Goal: Entertainment & Leisure: Consume media (video, audio)

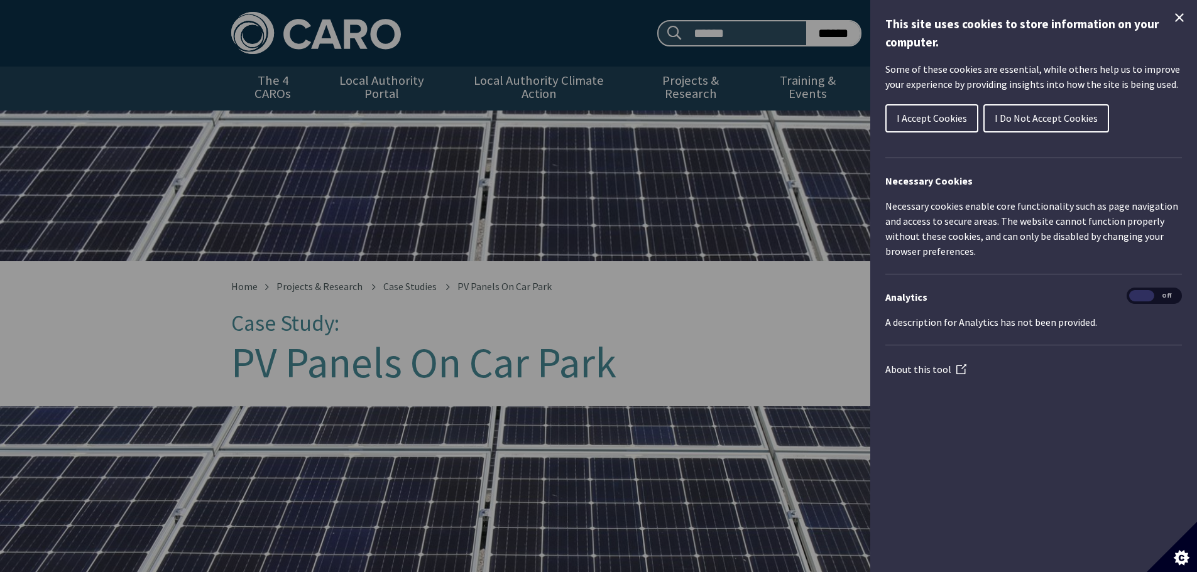
click at [1016, 112] on span "I Do Not Accept Cookies" at bounding box center [1045, 118] width 103 height 13
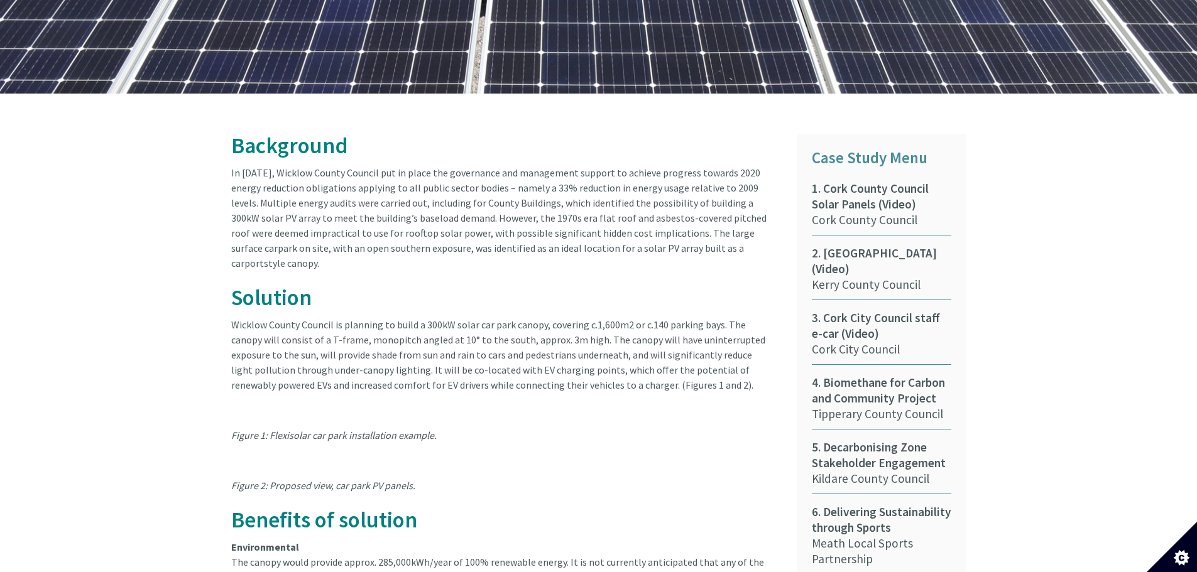
scroll to position [565, 0]
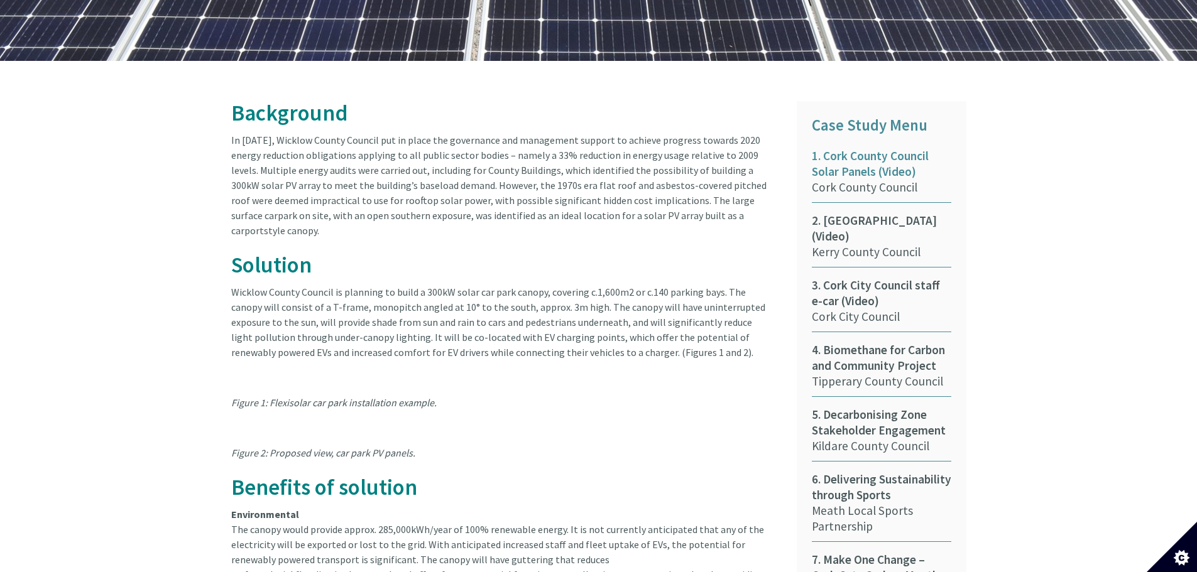
click at [832, 158] on span "1. Cork County Council Solar Panels (Video)" at bounding box center [881, 163] width 139 height 31
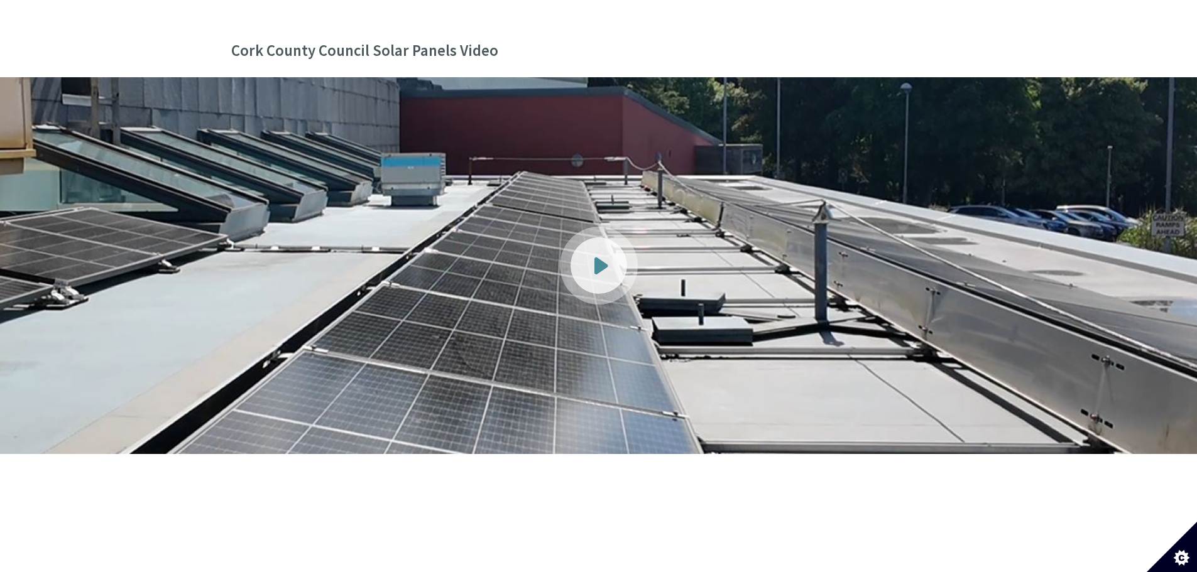
scroll to position [1382, 0]
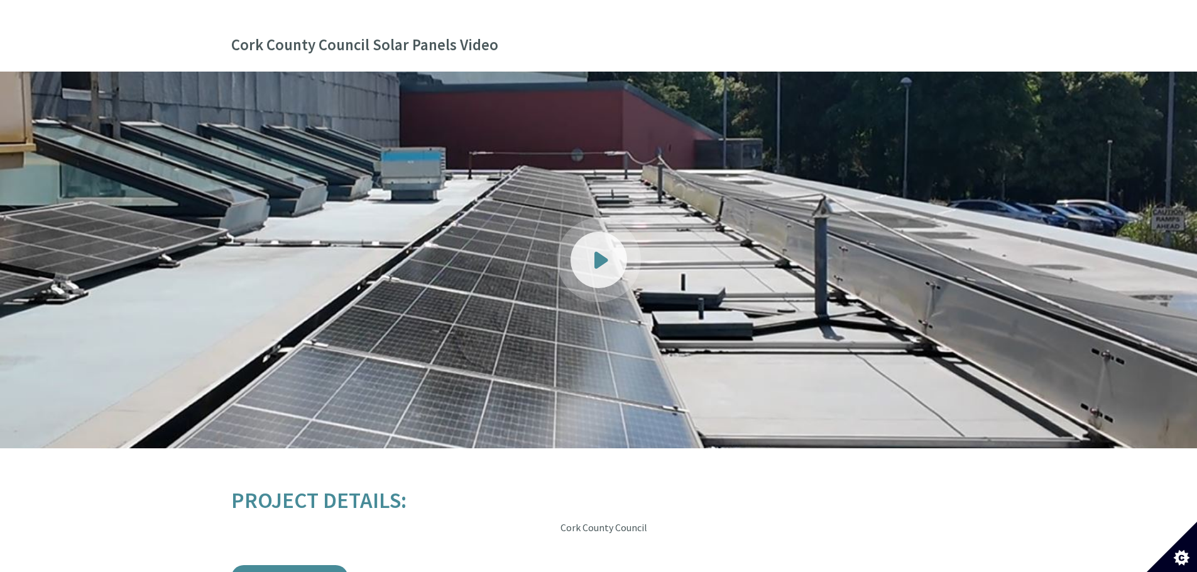
click at [594, 251] on span at bounding box center [601, 260] width 14 height 18
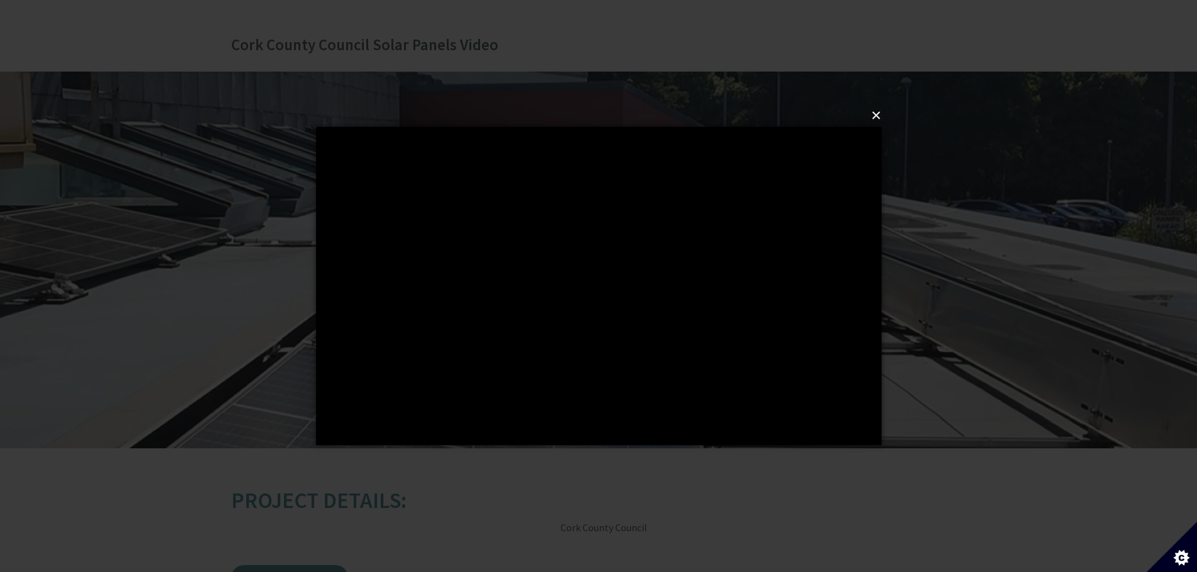
click at [874, 116] on button "×" at bounding box center [602, 116] width 565 height 28
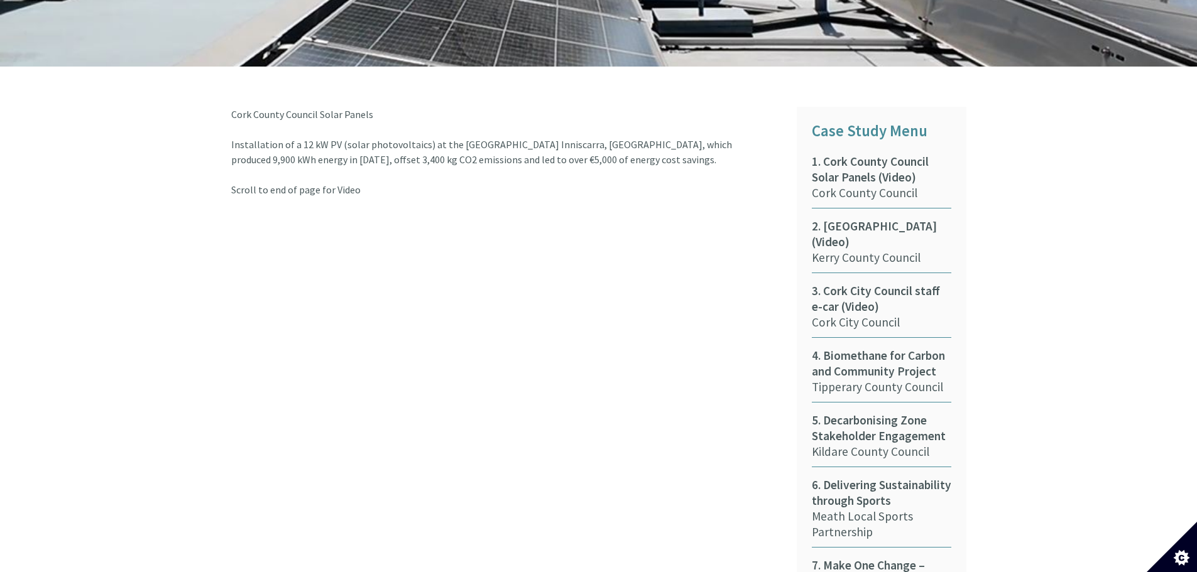
scroll to position [530, 0]
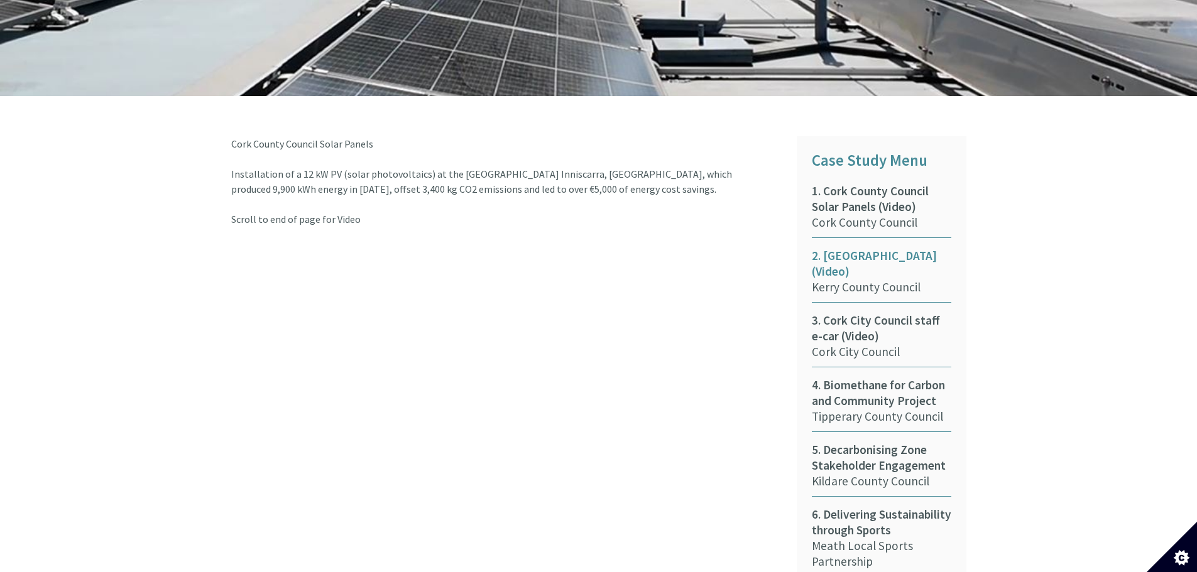
click at [841, 253] on span "2. [GEOGRAPHIC_DATA] (Video)" at bounding box center [881, 263] width 139 height 31
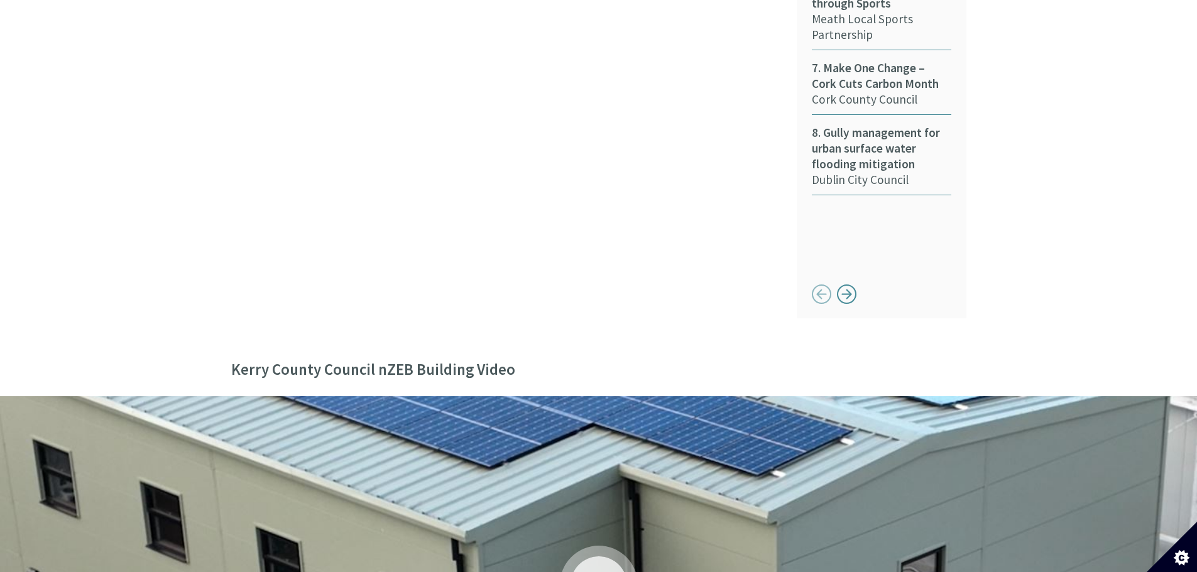
scroll to position [1319, 0]
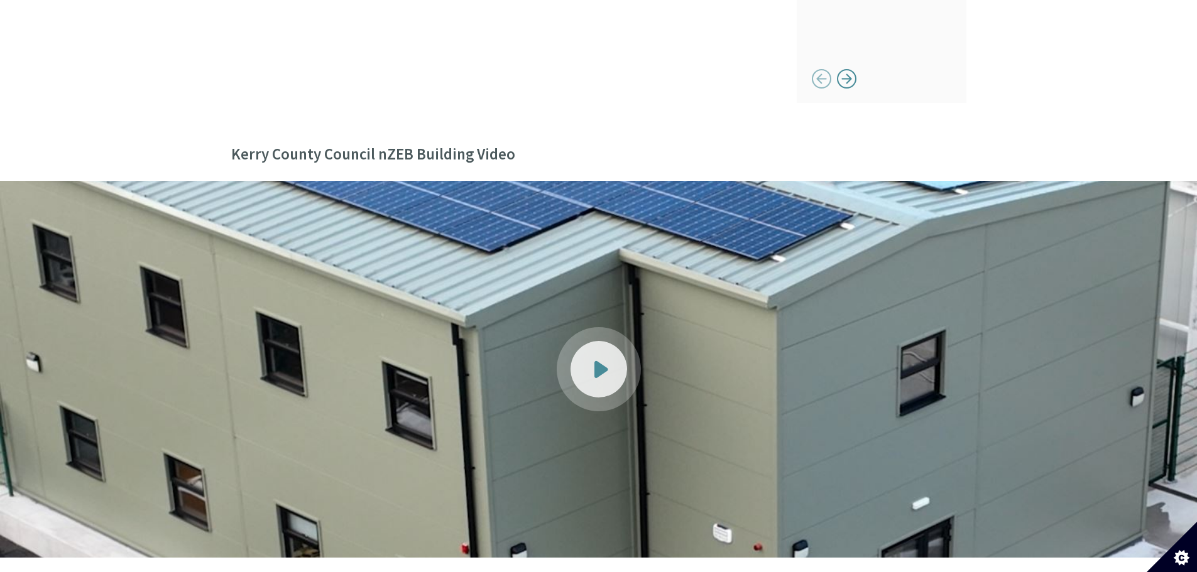
click at [599, 361] on span at bounding box center [601, 370] width 14 height 18
